Goal: Find specific page/section: Find specific page/section

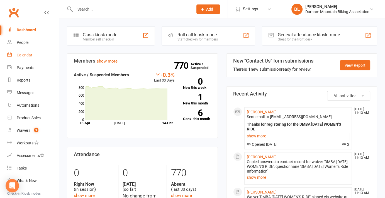
click at [20, 58] on link "Calendar" at bounding box center [33, 55] width 52 height 13
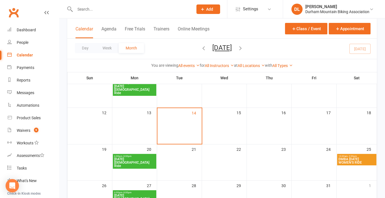
scroll to position [112, 0]
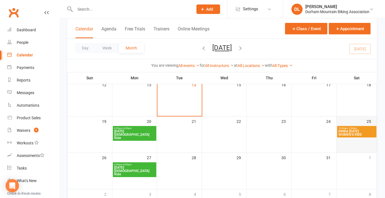
click at [348, 139] on td "25" at bounding box center [357, 134] width 40 height 37
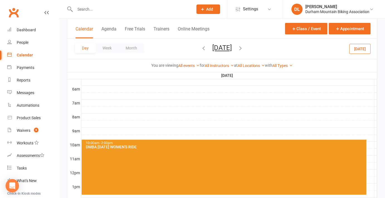
drag, startPoint x: 152, startPoint y: 146, endPoint x: 127, endPoint y: 144, distance: 25.2
click at [127, 145] on div "DMBA [DATE] WOMEN'S RIDE" at bounding box center [226, 147] width 280 height 4
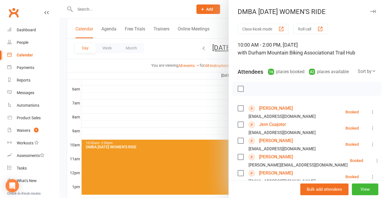
click at [160, 129] on div at bounding box center [222, 99] width 326 height 198
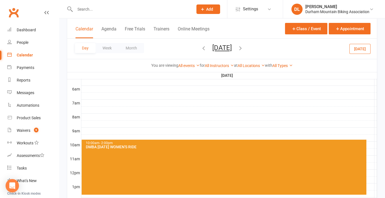
click at [118, 146] on div "DMBA [DATE] WOMEN'S RIDE" at bounding box center [226, 147] width 280 height 4
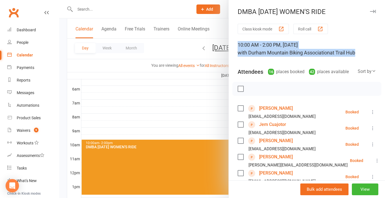
drag, startPoint x: 358, startPoint y: 51, endPoint x: 233, endPoint y: 47, distance: 125.6
copy div "10:00 AM - 2:00 PM, [DATE] with Durham Mountain Biking Association at Trail Hub"
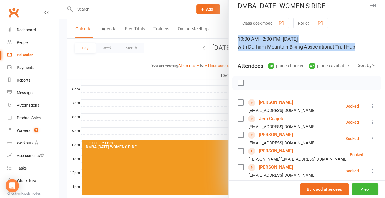
scroll to position [0, 0]
